Goal: Information Seeking & Learning: Learn about a topic

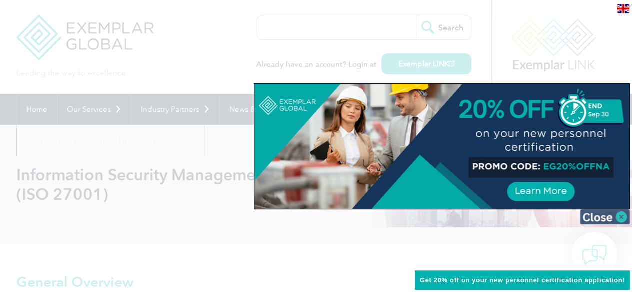
click at [619, 220] on img at bounding box center [604, 216] width 50 height 15
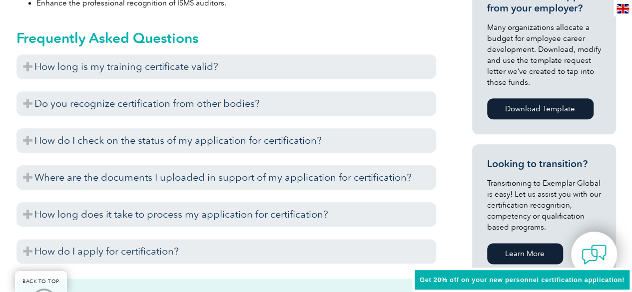
scroll to position [500, 0]
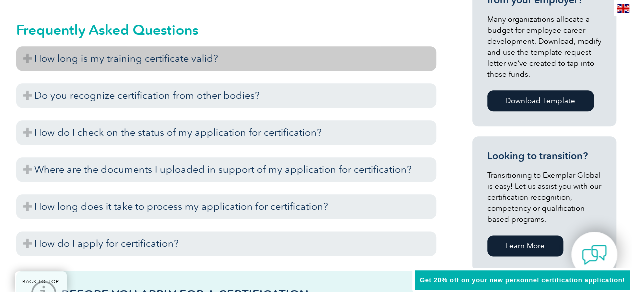
click at [179, 58] on h3 "How long is my training certificate valid?" at bounding box center [226, 58] width 420 height 24
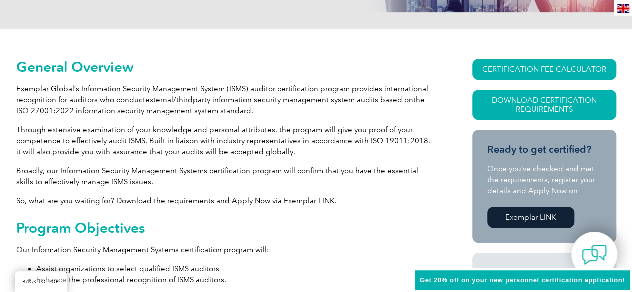
scroll to position [200, 0]
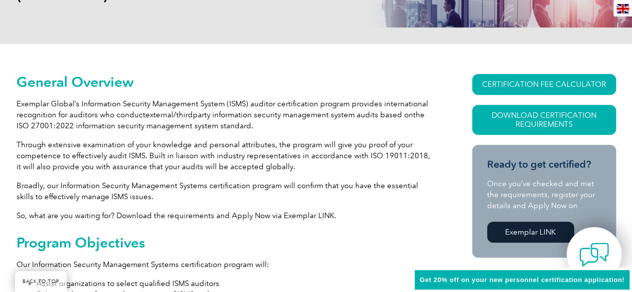
click at [582, 241] on img at bounding box center [594, 255] width 30 height 30
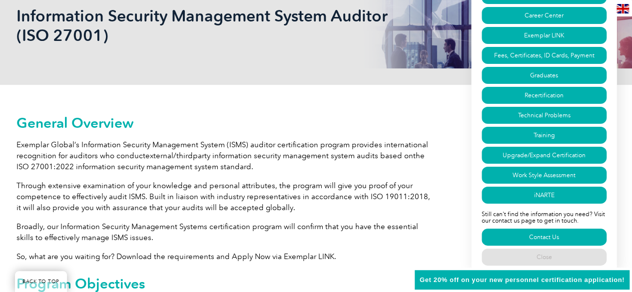
scroll to position [150, 0]
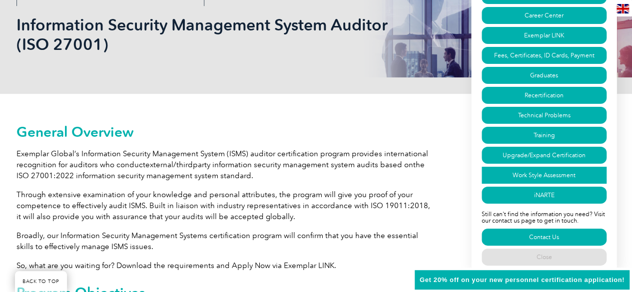
click at [545, 174] on link "Work Style Assessment" at bounding box center [544, 175] width 125 height 17
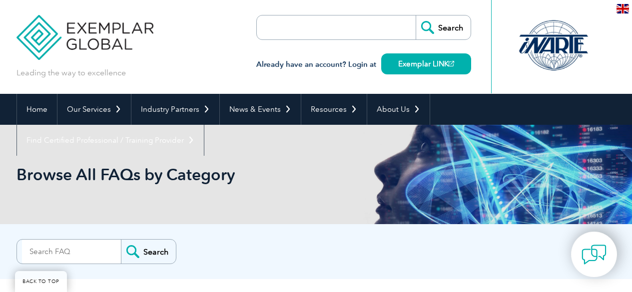
scroll to position [3785, 0]
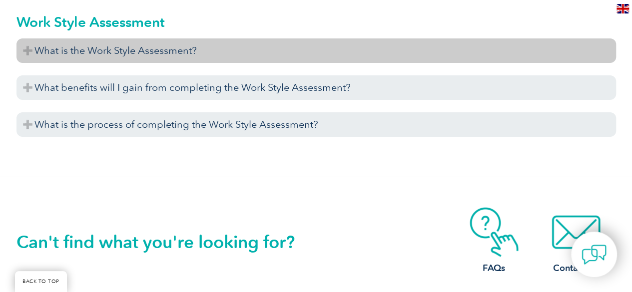
click at [47, 48] on h3 "What is the Work Style Assessment?" at bounding box center [315, 50] width 599 height 24
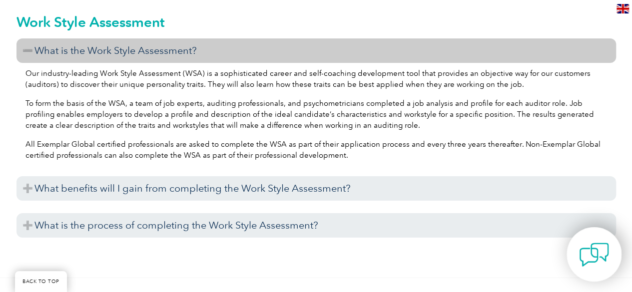
click at [586, 252] on img at bounding box center [594, 255] width 30 height 30
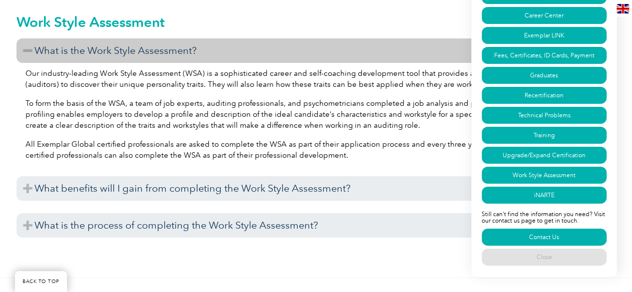
click at [231, 103] on p "To form the basis of the WSA, a team of job experts, auditing professionals, an…" at bounding box center [315, 114] width 581 height 33
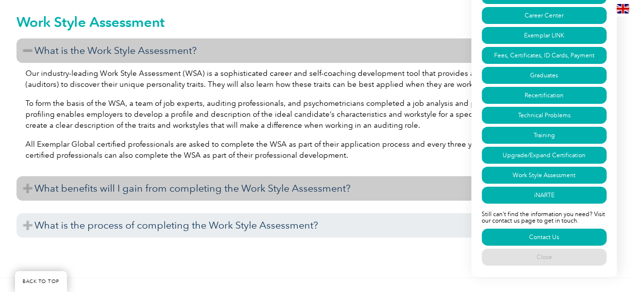
click at [27, 185] on h3 "What benefits will I gain from completing the Work Style Assessment?" at bounding box center [315, 188] width 599 height 24
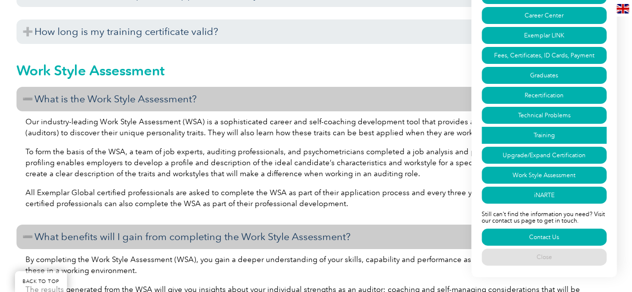
scroll to position [3735, 0]
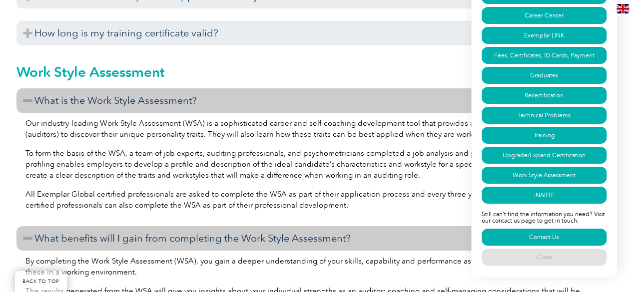
click at [399, 67] on h2 "Work Style Assessment" at bounding box center [315, 72] width 599 height 16
